Goal: Navigation & Orientation: Find specific page/section

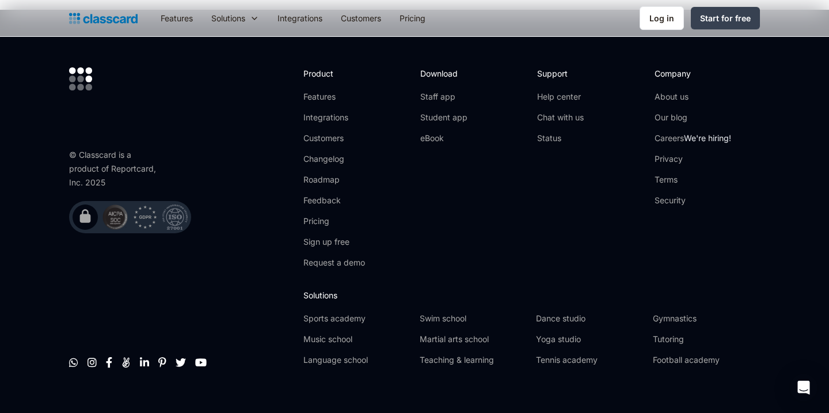
scroll to position [3517, 0]
click at [323, 94] on link "Features" at bounding box center [335, 98] width 62 height 12
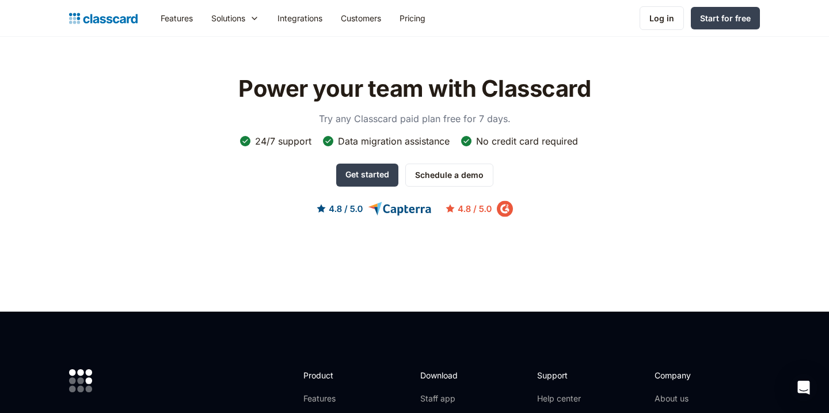
scroll to position [3530, 0]
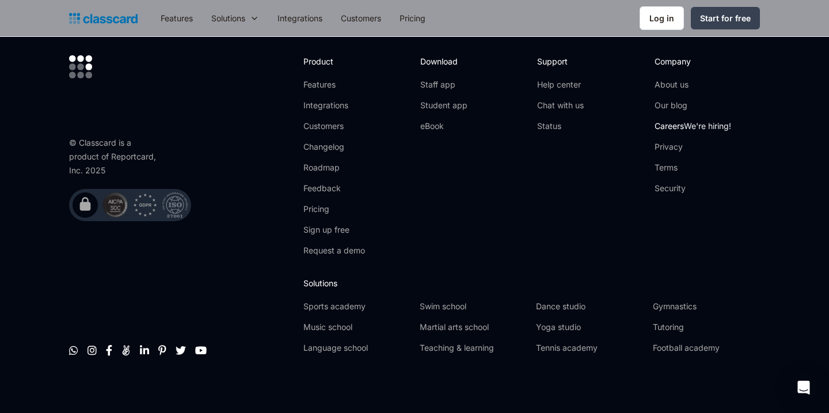
click at [697, 121] on span "We're hiring!" at bounding box center [707, 126] width 47 height 10
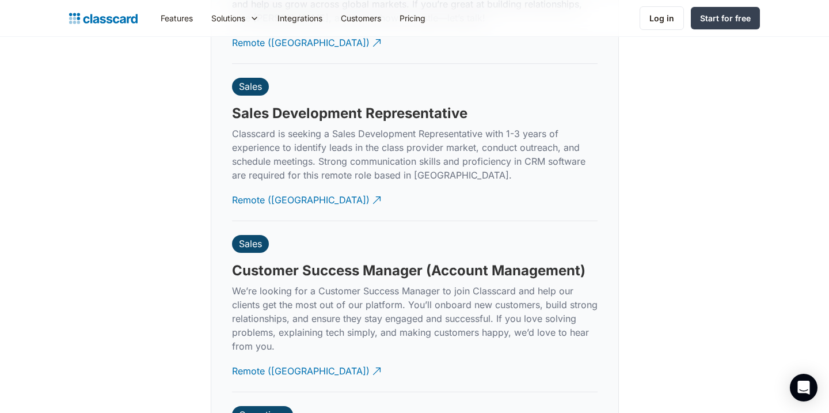
scroll to position [3143, 0]
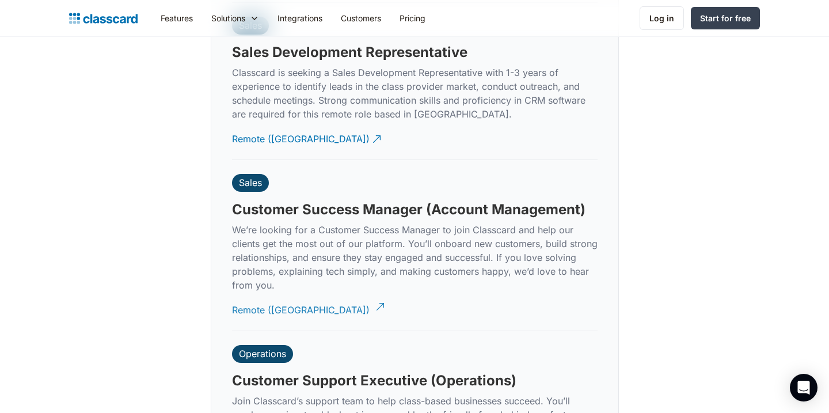
click at [269, 297] on div "Remote (India)" at bounding box center [301, 305] width 138 height 22
